Goal: Navigation & Orientation: Find specific page/section

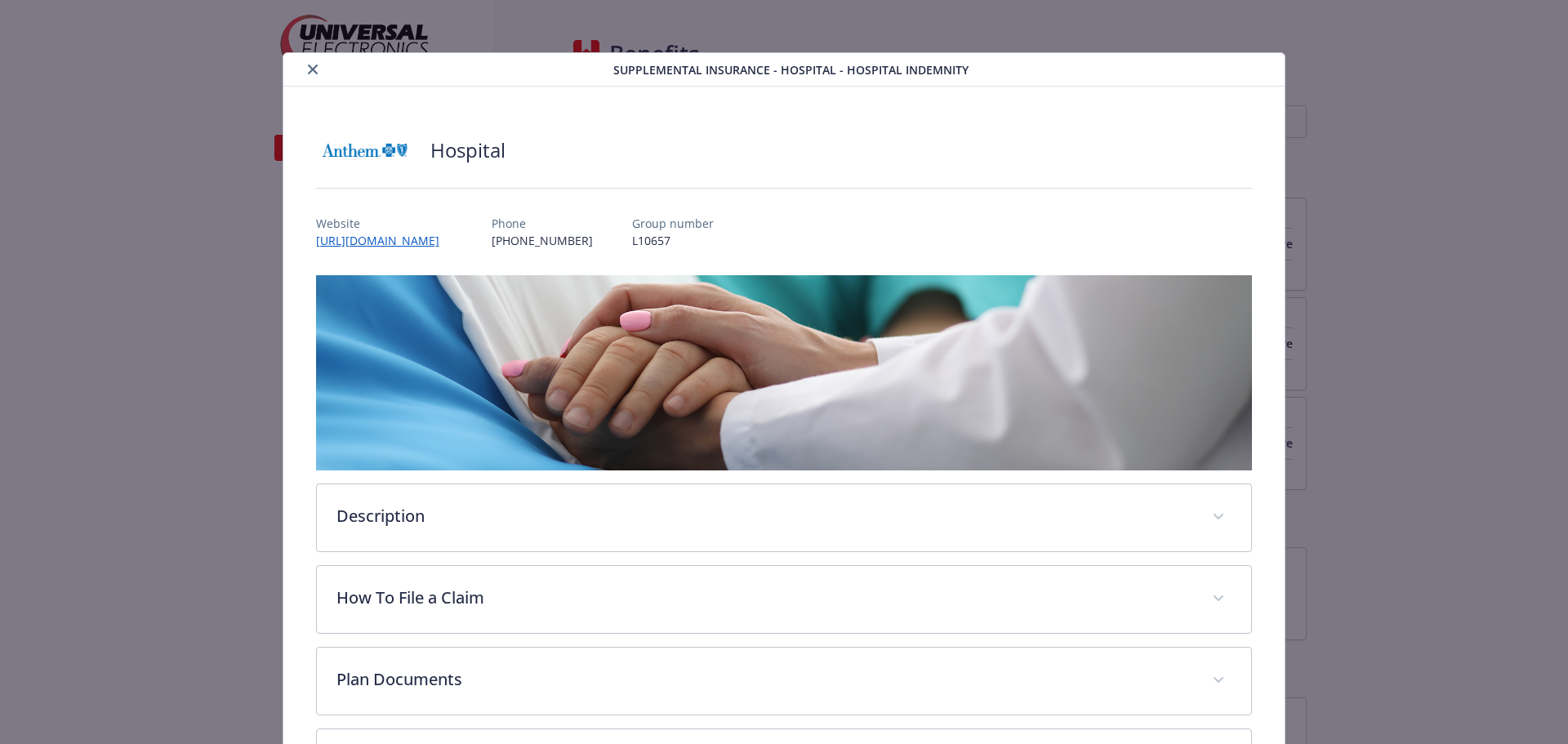
scroll to position [1143, 0]
click at [318, 69] on button "close" at bounding box center [312, 69] width 20 height 20
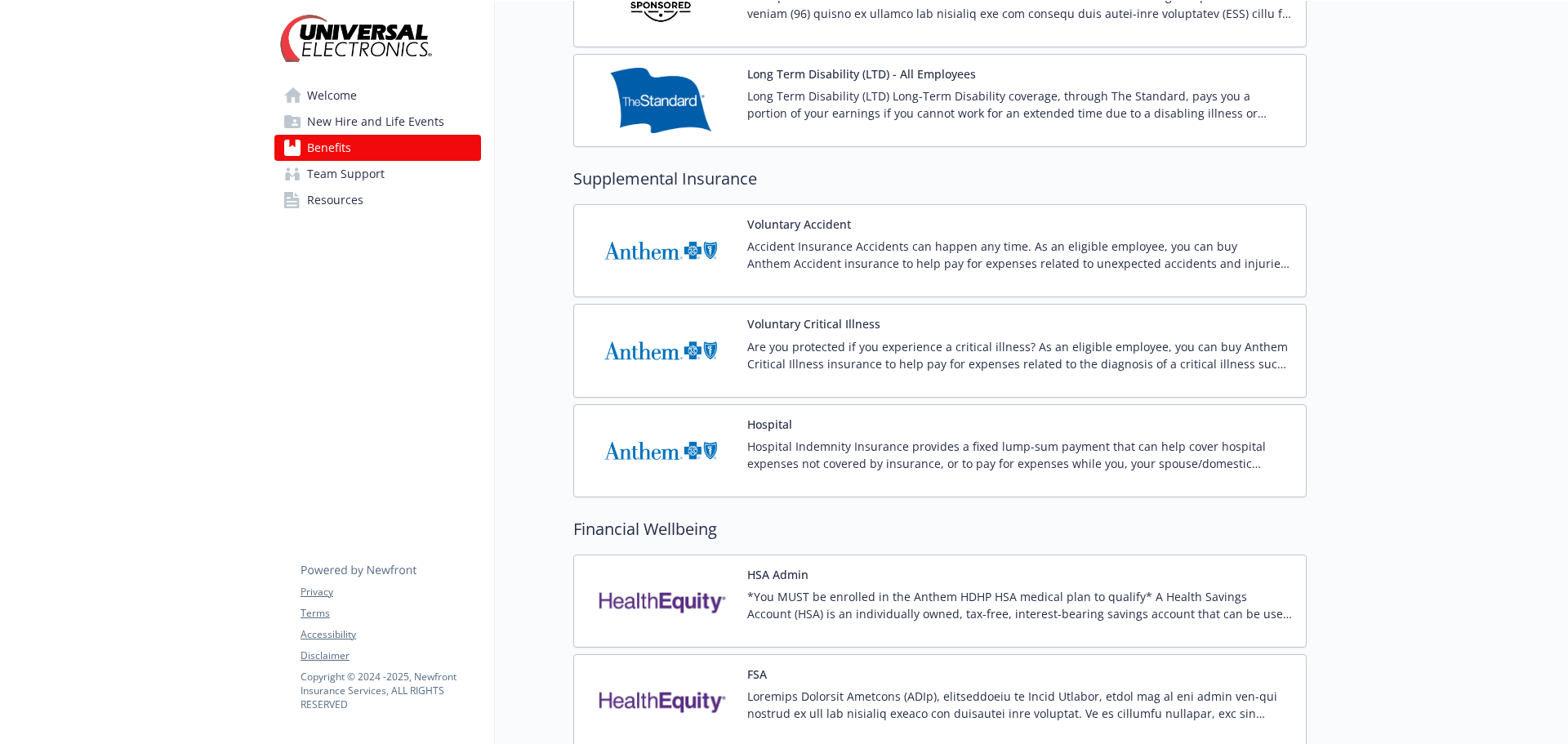
click at [331, 210] on span "Resources" at bounding box center [336, 200] width 57 height 26
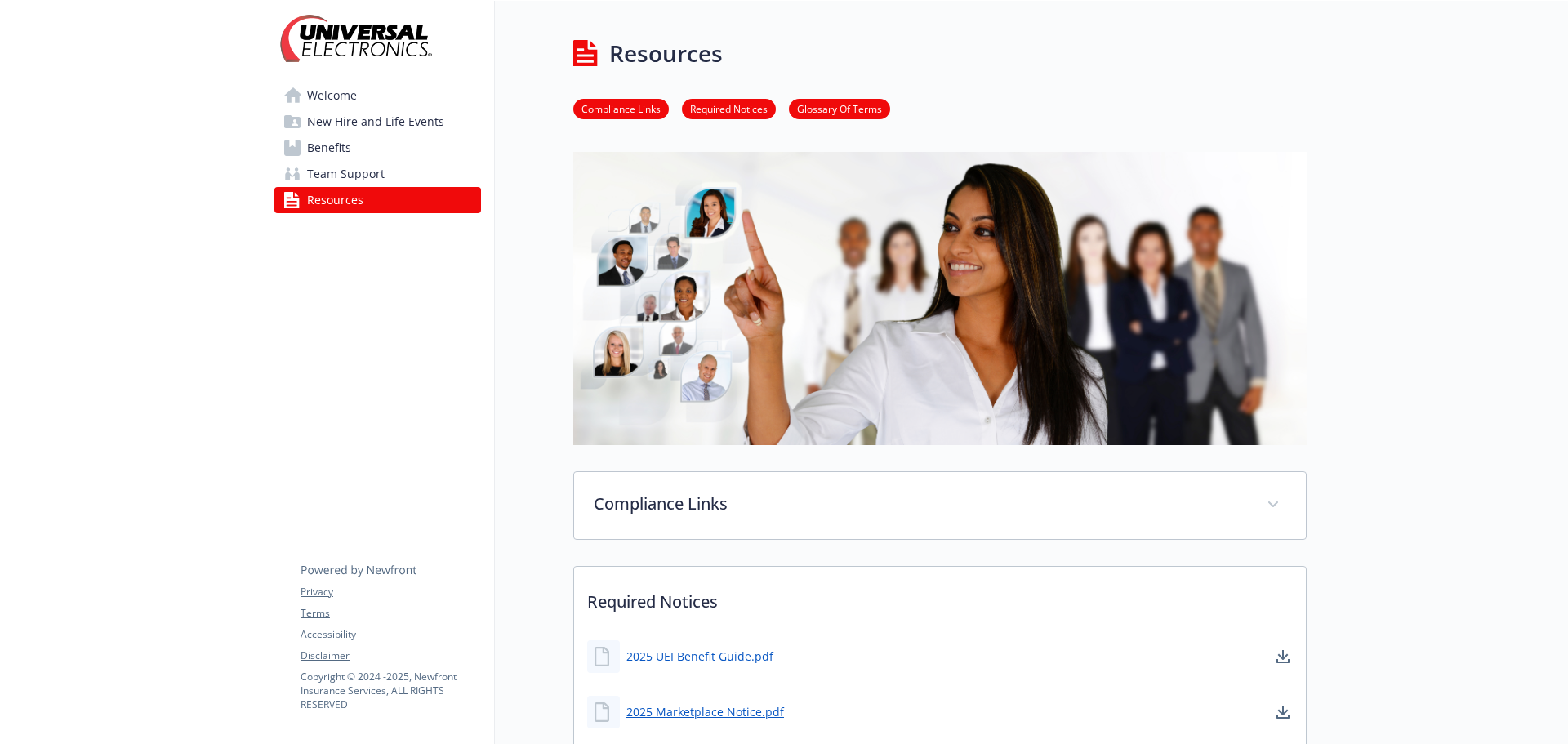
scroll to position [408, 0]
